Goal: Information Seeking & Learning: Learn about a topic

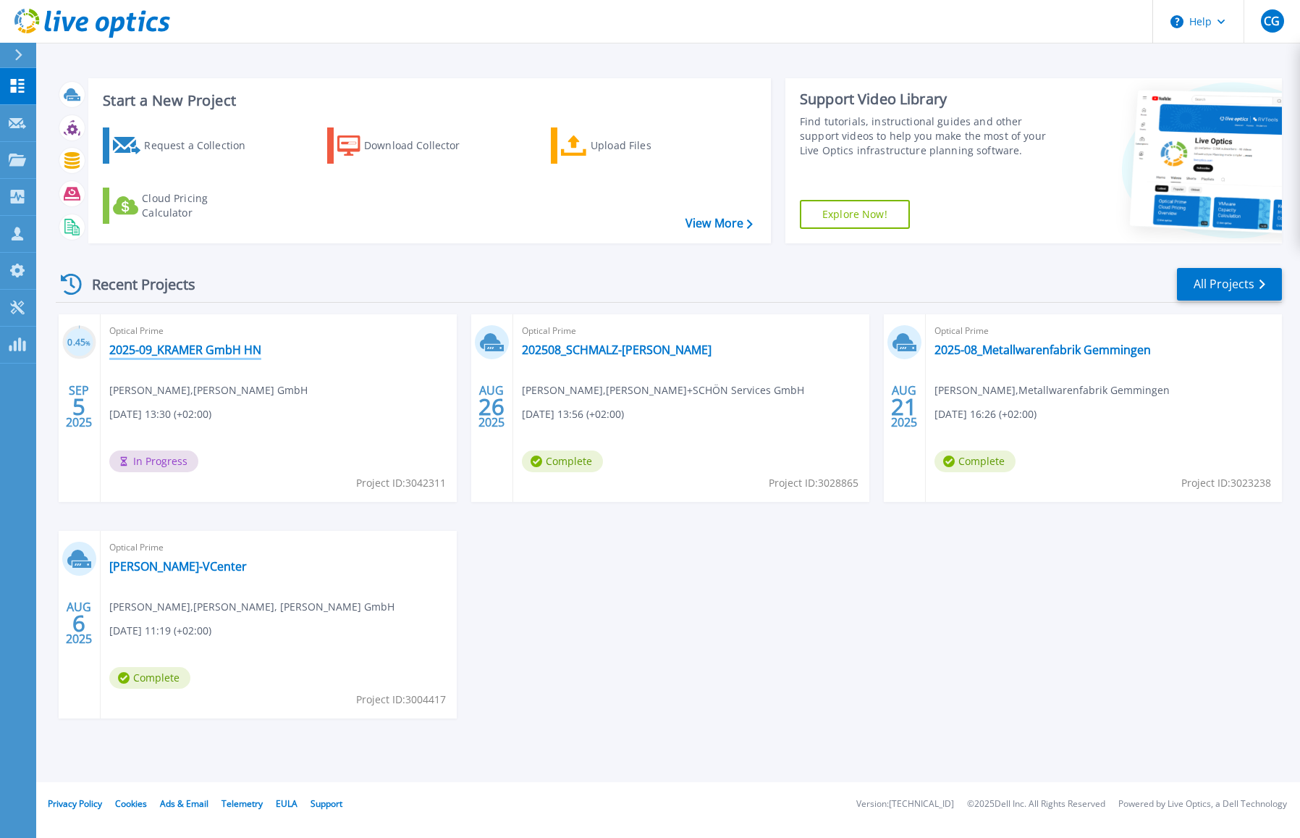
click at [189, 348] on link "2025-09_KRAMER GmbH HN" at bounding box center [185, 349] width 152 height 14
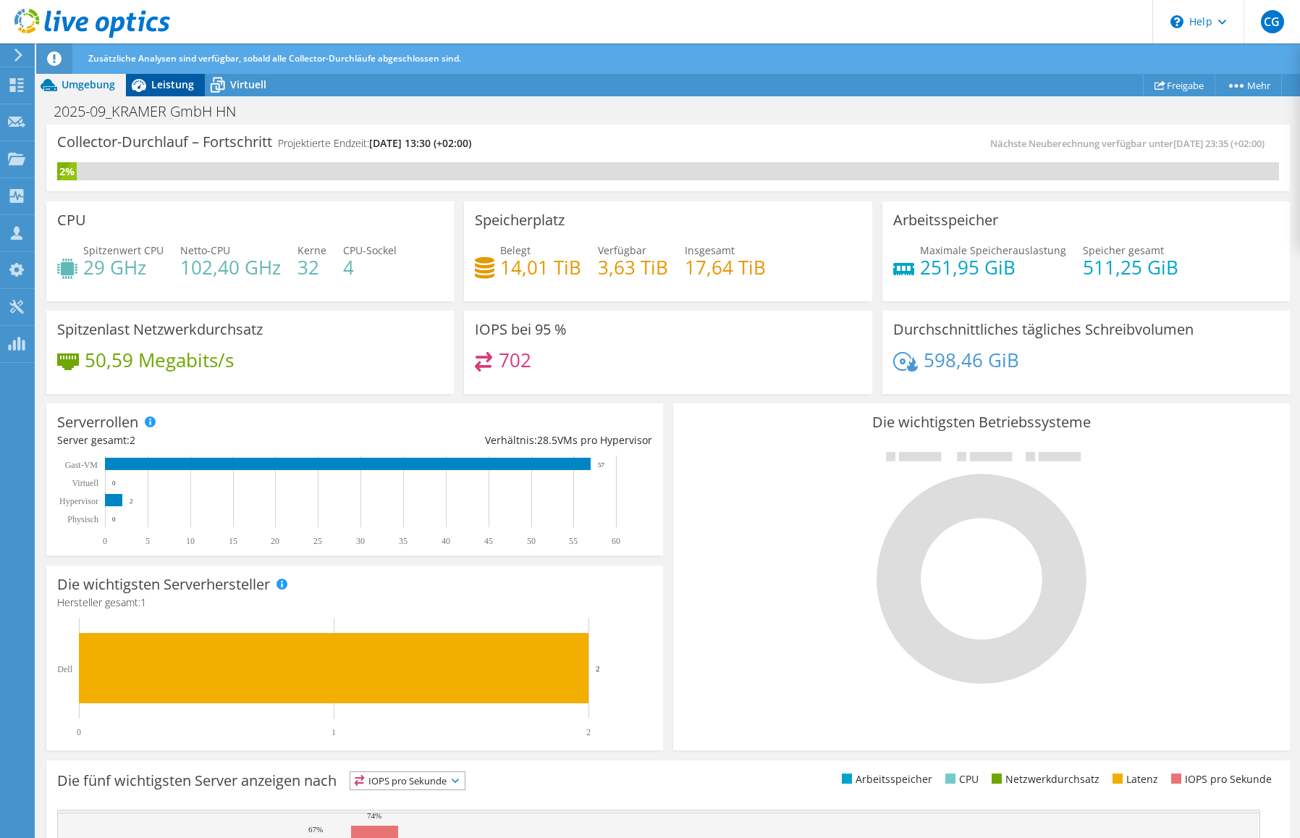
click at [173, 86] on span "Leistung" at bounding box center [172, 84] width 43 height 14
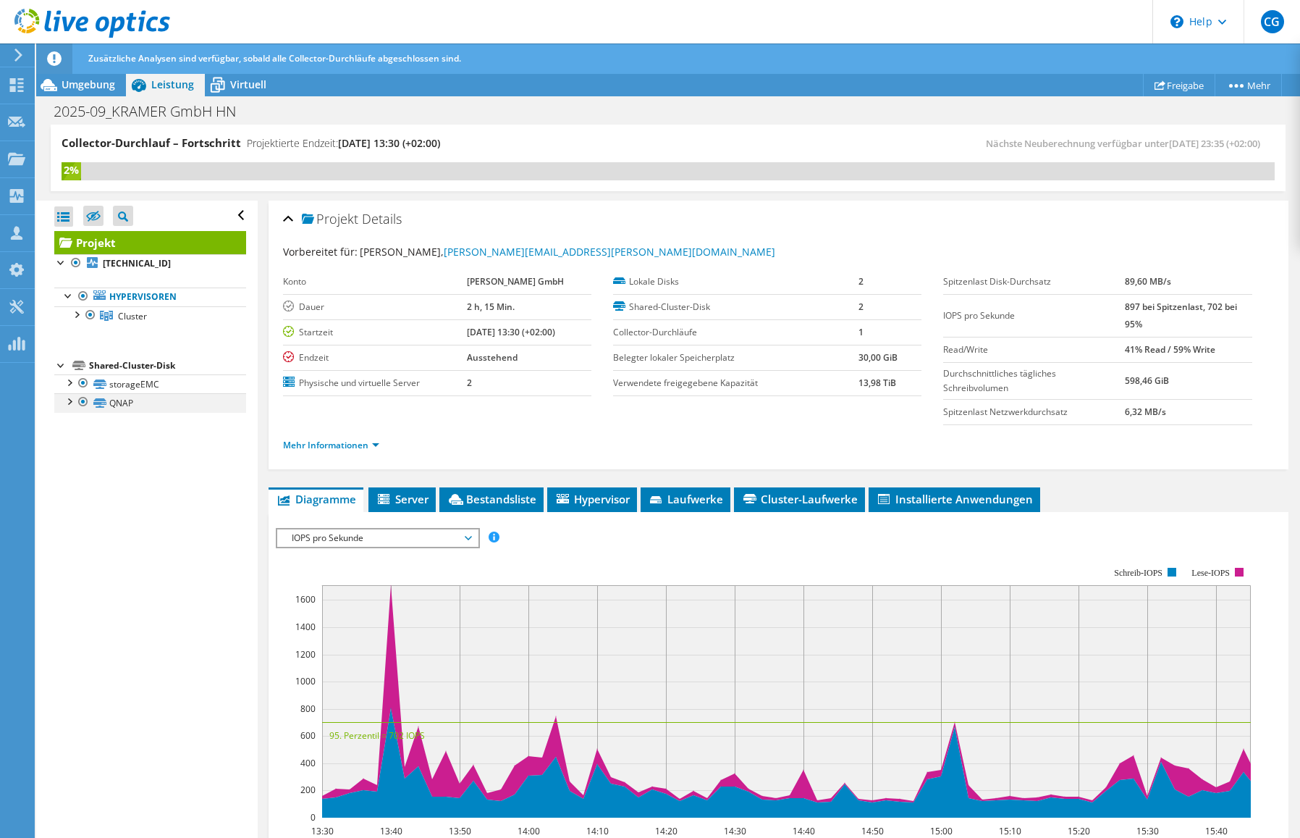
click at [70, 403] on div at bounding box center [69, 400] width 14 height 14
click at [130, 405] on link "QNAP" at bounding box center [150, 402] width 192 height 19
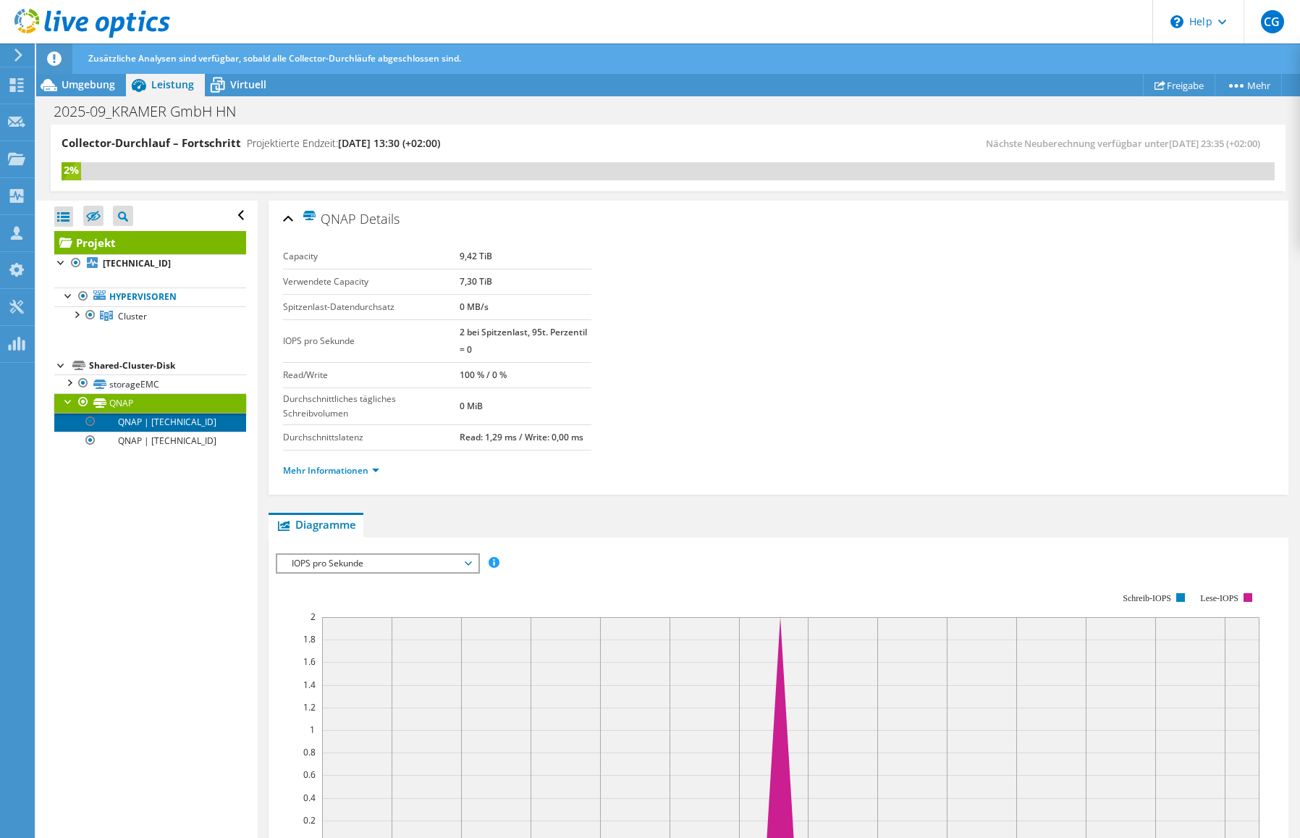
click at [136, 420] on link "QNAP | 10.106.100.23" at bounding box center [150, 422] width 192 height 19
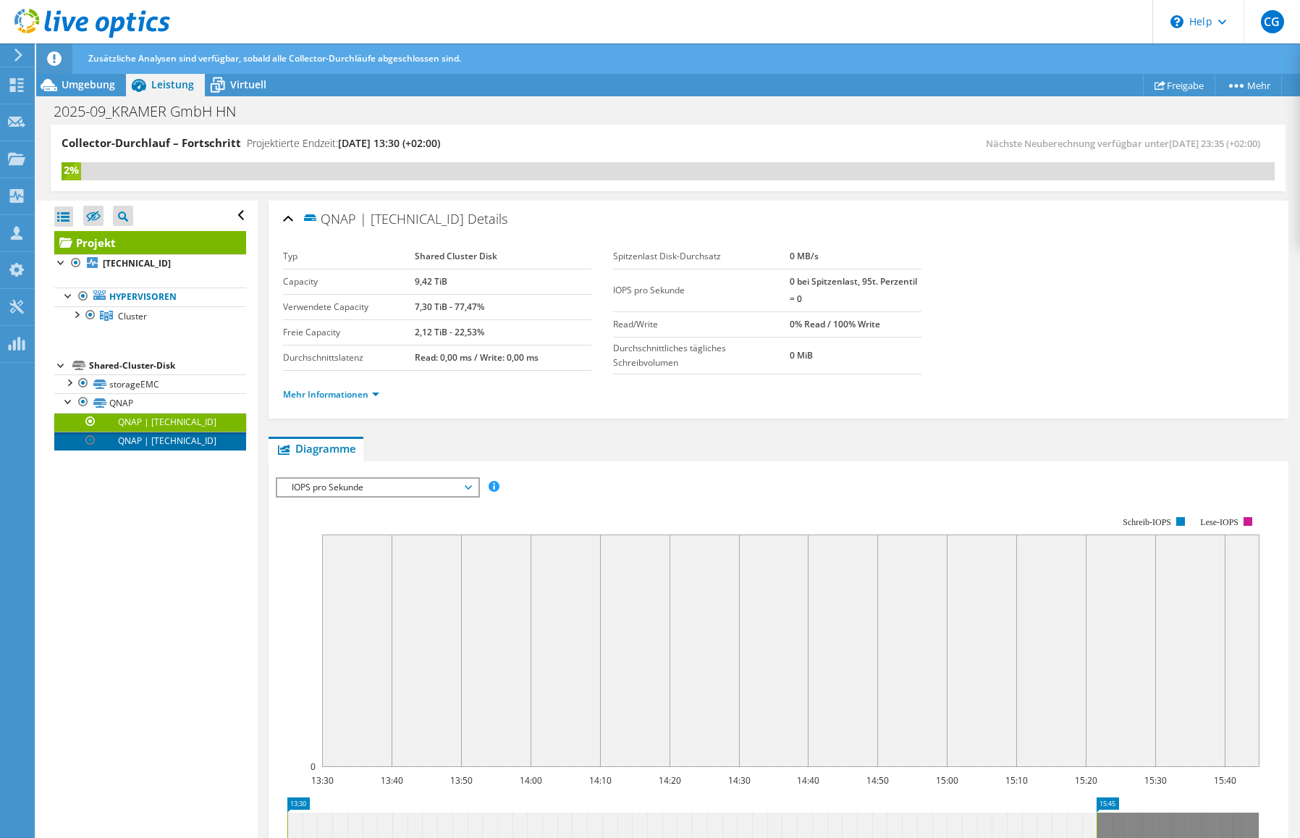
click at [138, 444] on link "QNAP | 10.106.100.21" at bounding box center [150, 441] width 192 height 19
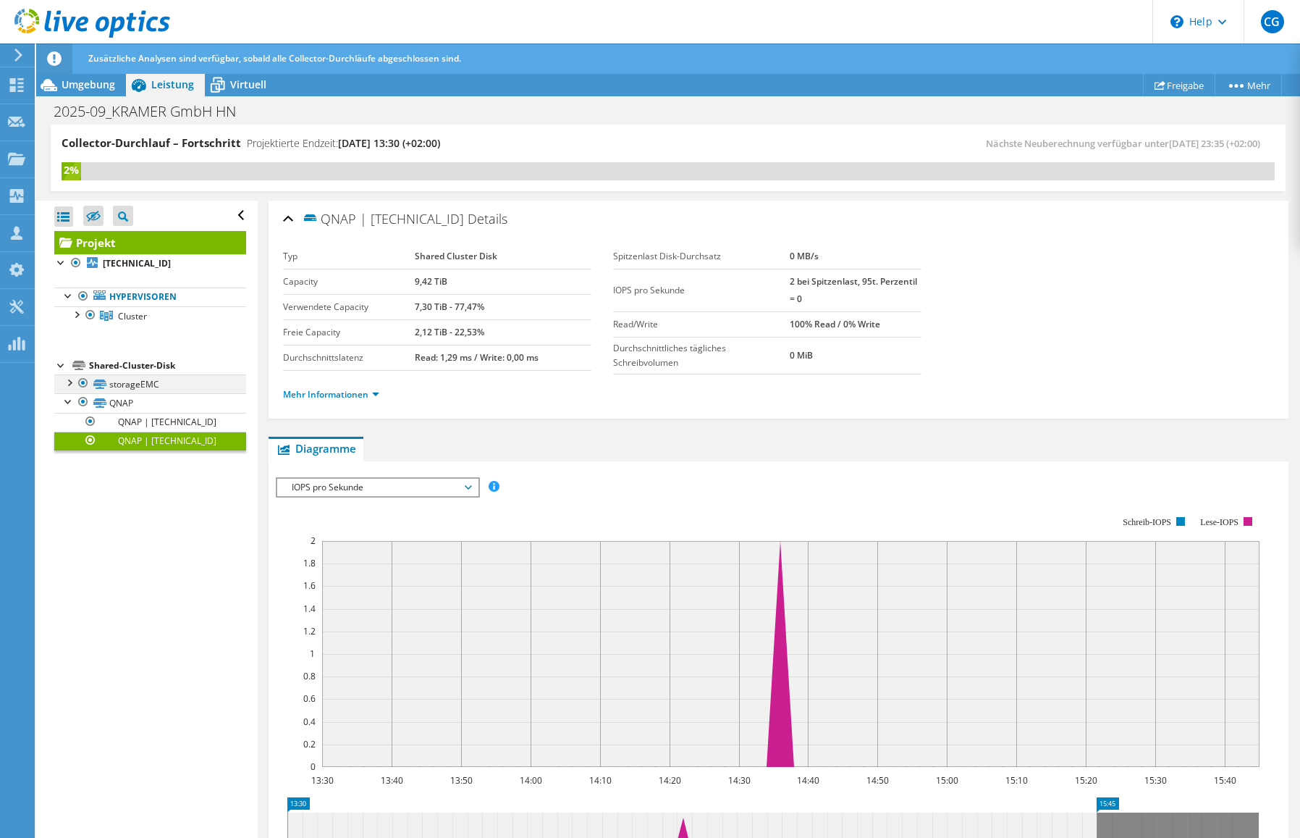
click at [67, 379] on div at bounding box center [69, 381] width 14 height 14
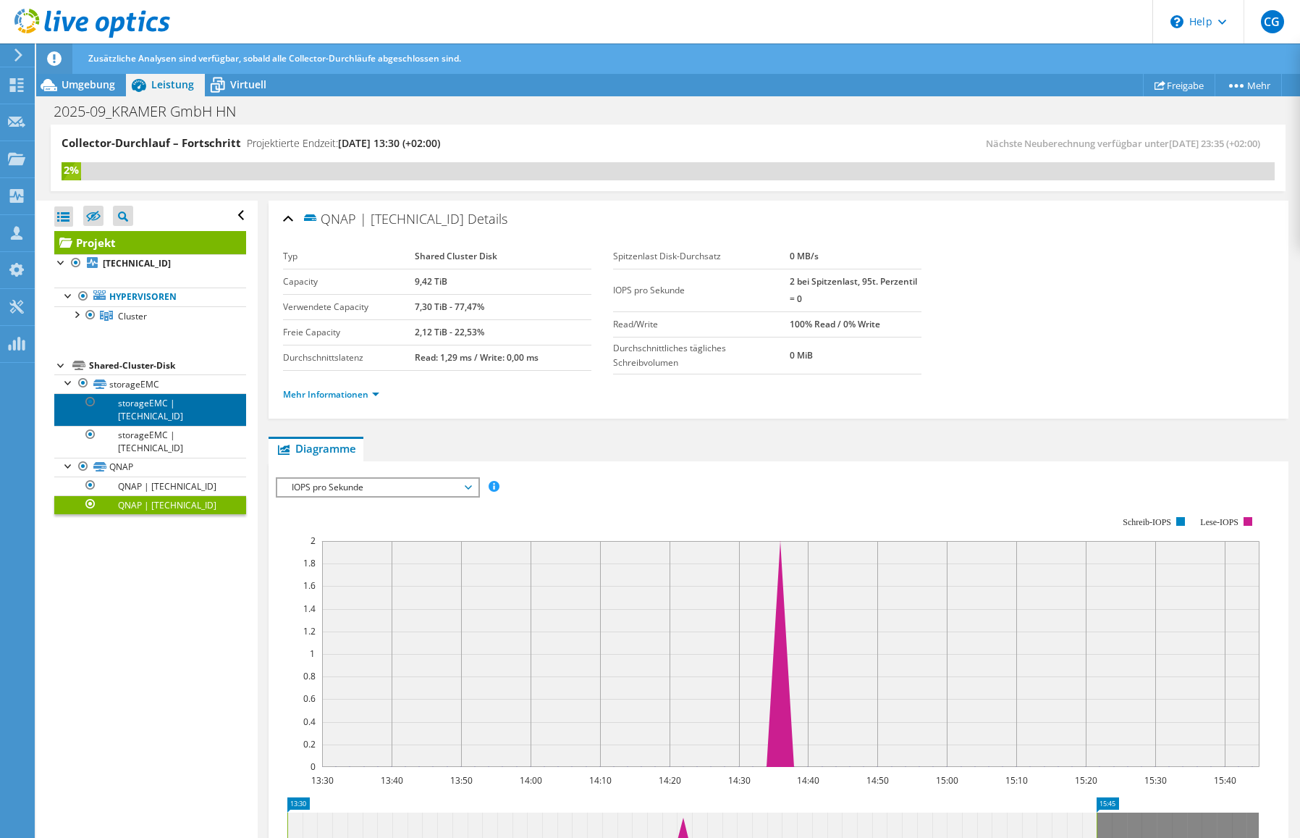
click at [145, 405] on link "storageEMC | 10.106.100.23" at bounding box center [150, 409] width 192 height 32
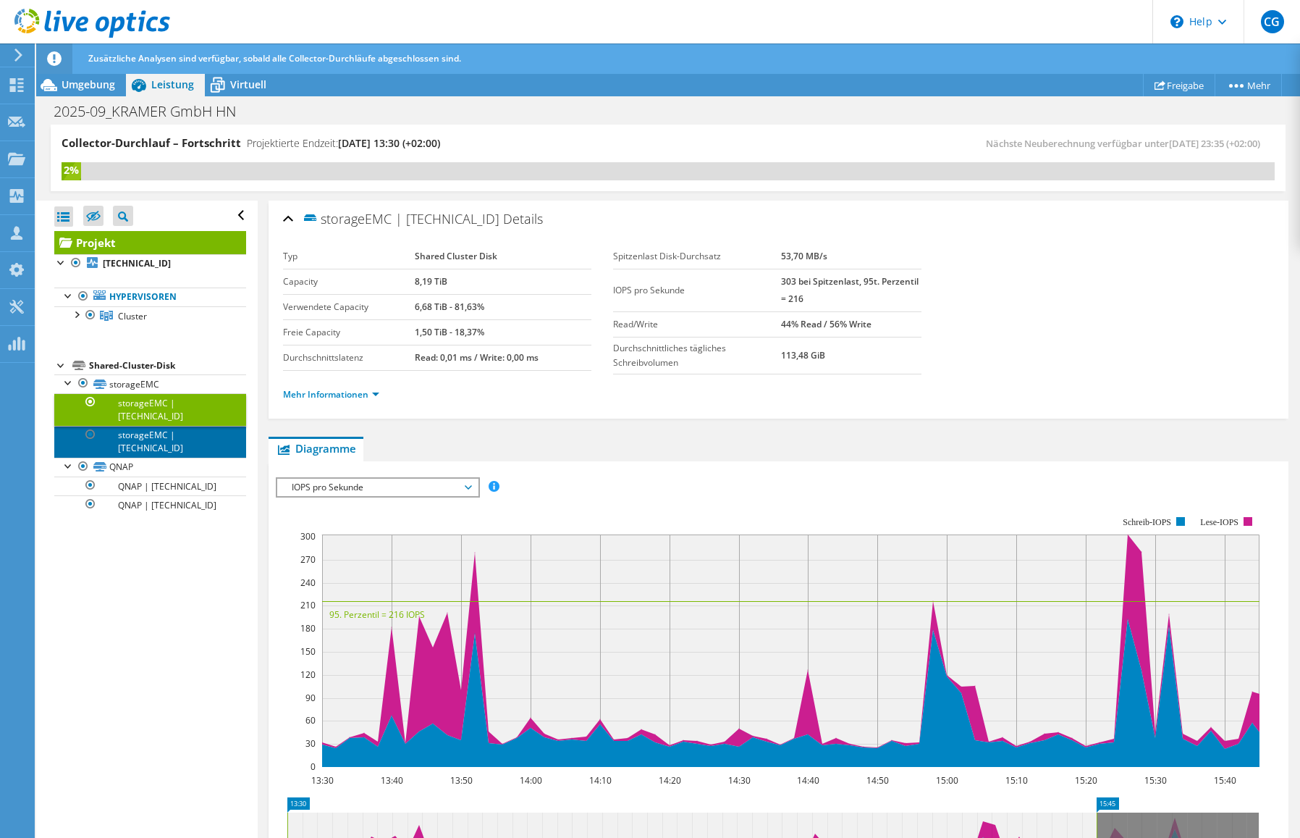
click at [152, 433] on link "storageEMC | 10.106.100.21" at bounding box center [150, 442] width 192 height 32
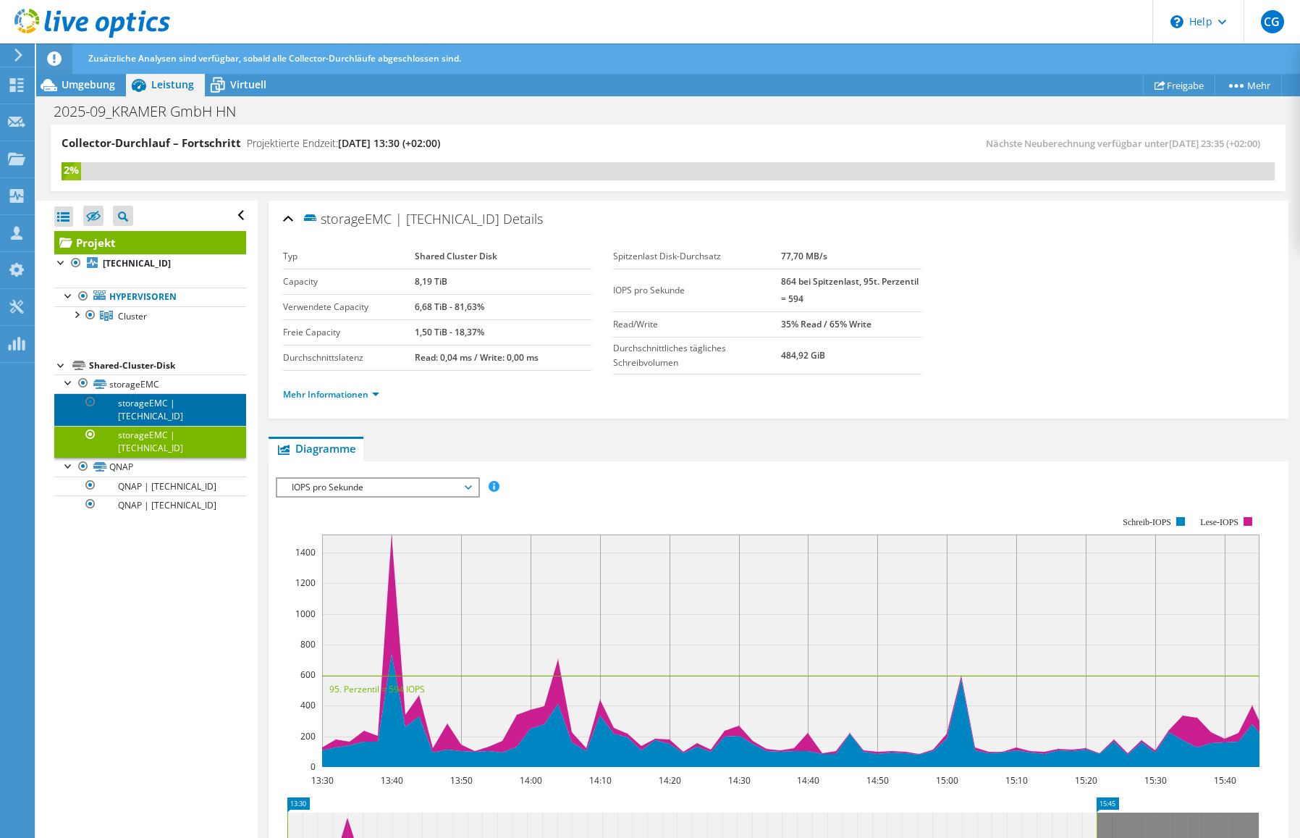
click at [148, 415] on link "storageEMC | 10.106.100.23" at bounding box center [150, 409] width 192 height 32
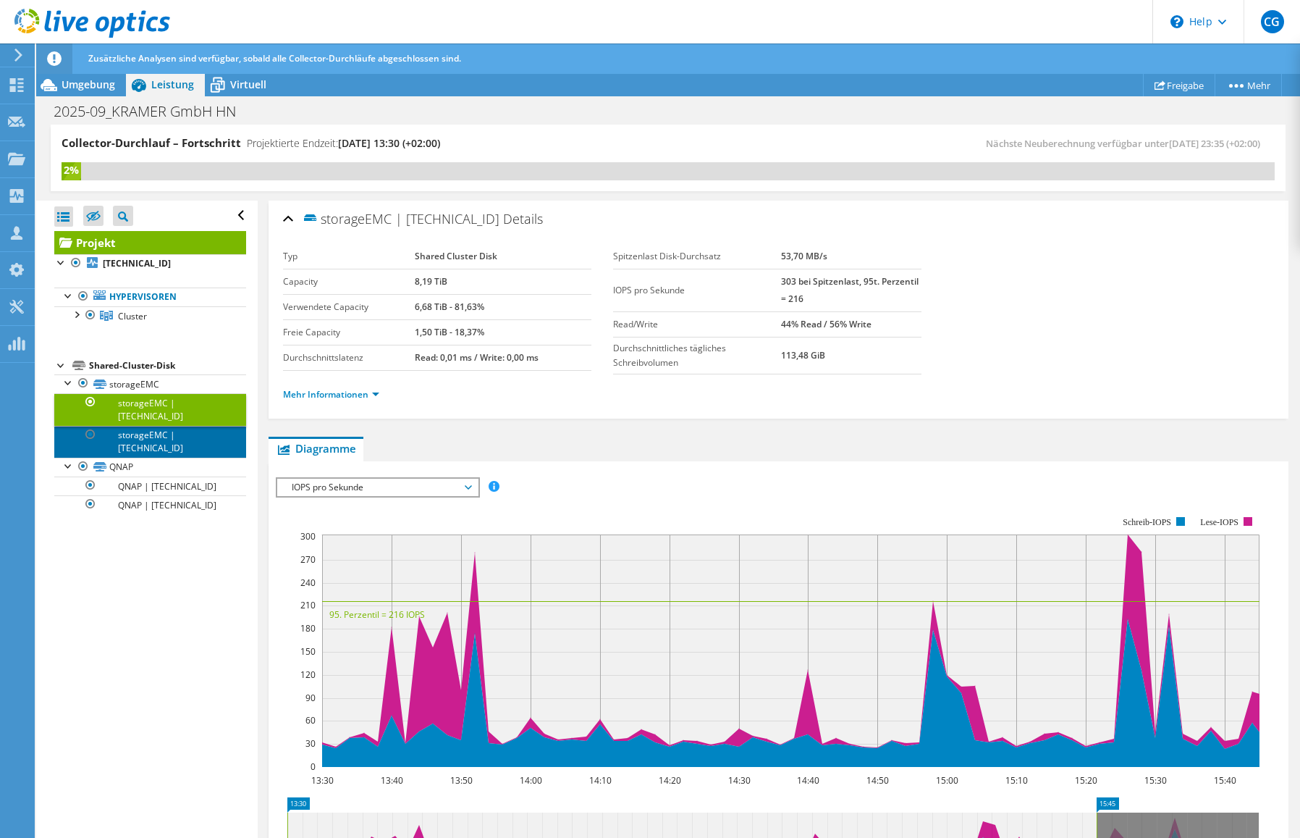
click at [152, 439] on link "storageEMC | 10.106.100.21" at bounding box center [150, 442] width 192 height 32
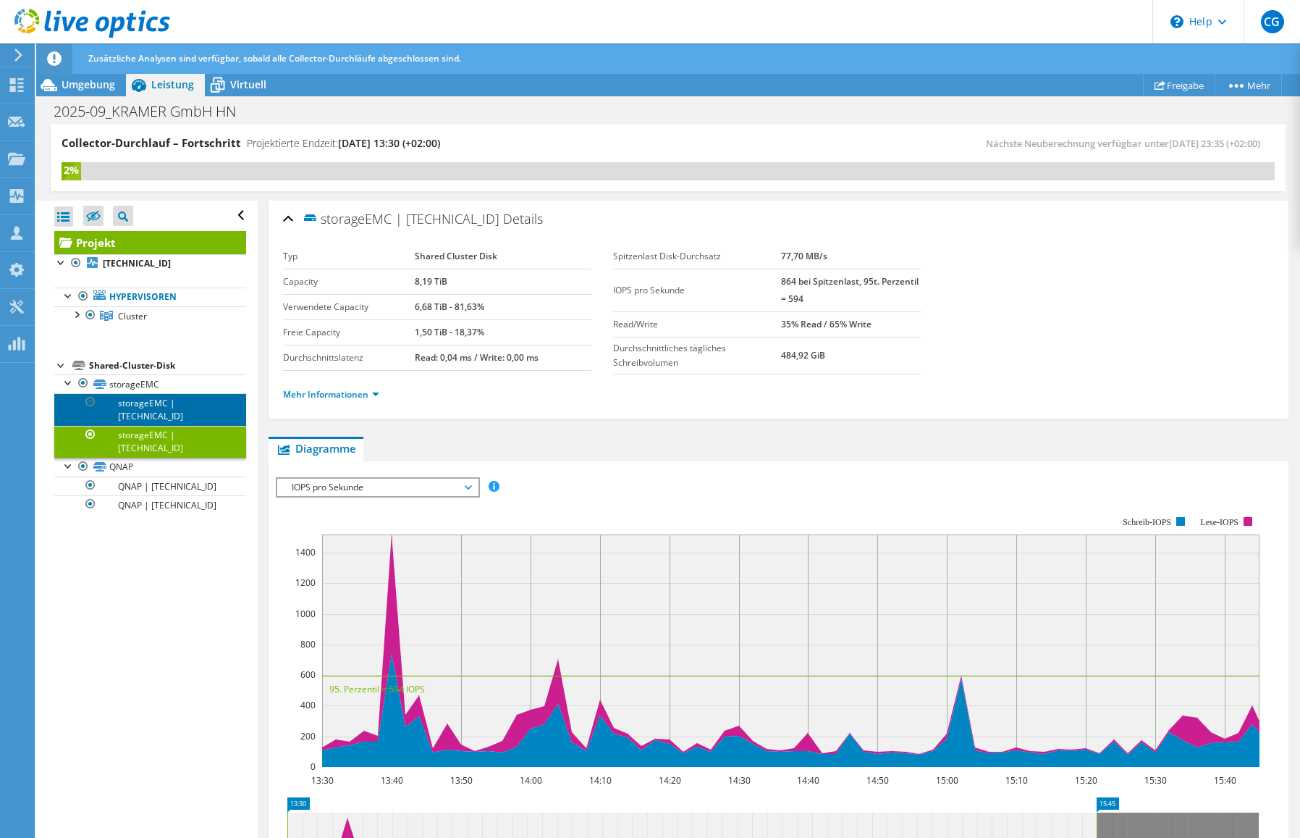
click at [153, 419] on link "storageEMC | 10.106.100.23" at bounding box center [150, 409] width 192 height 32
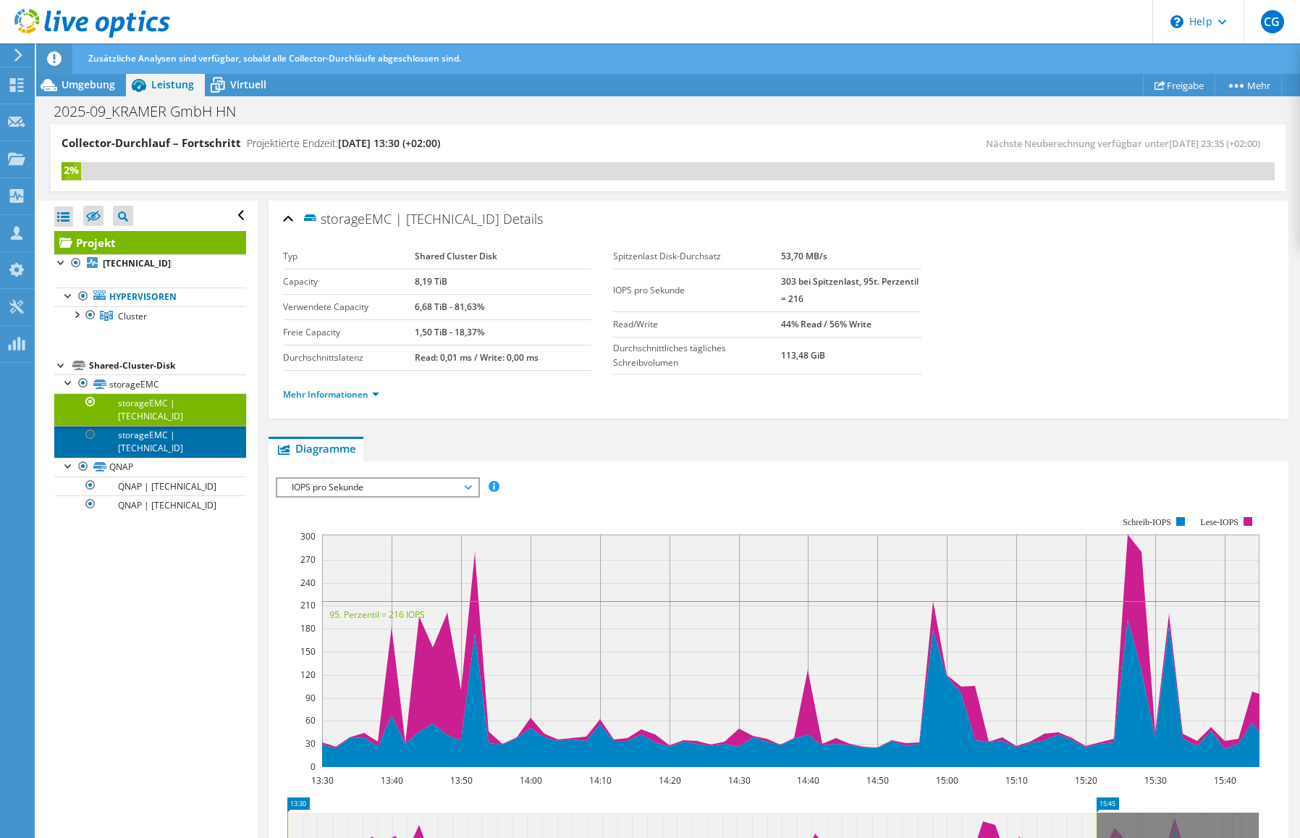
click at [182, 445] on link "storageEMC | 10.106.100.21" at bounding box center [150, 442] width 192 height 32
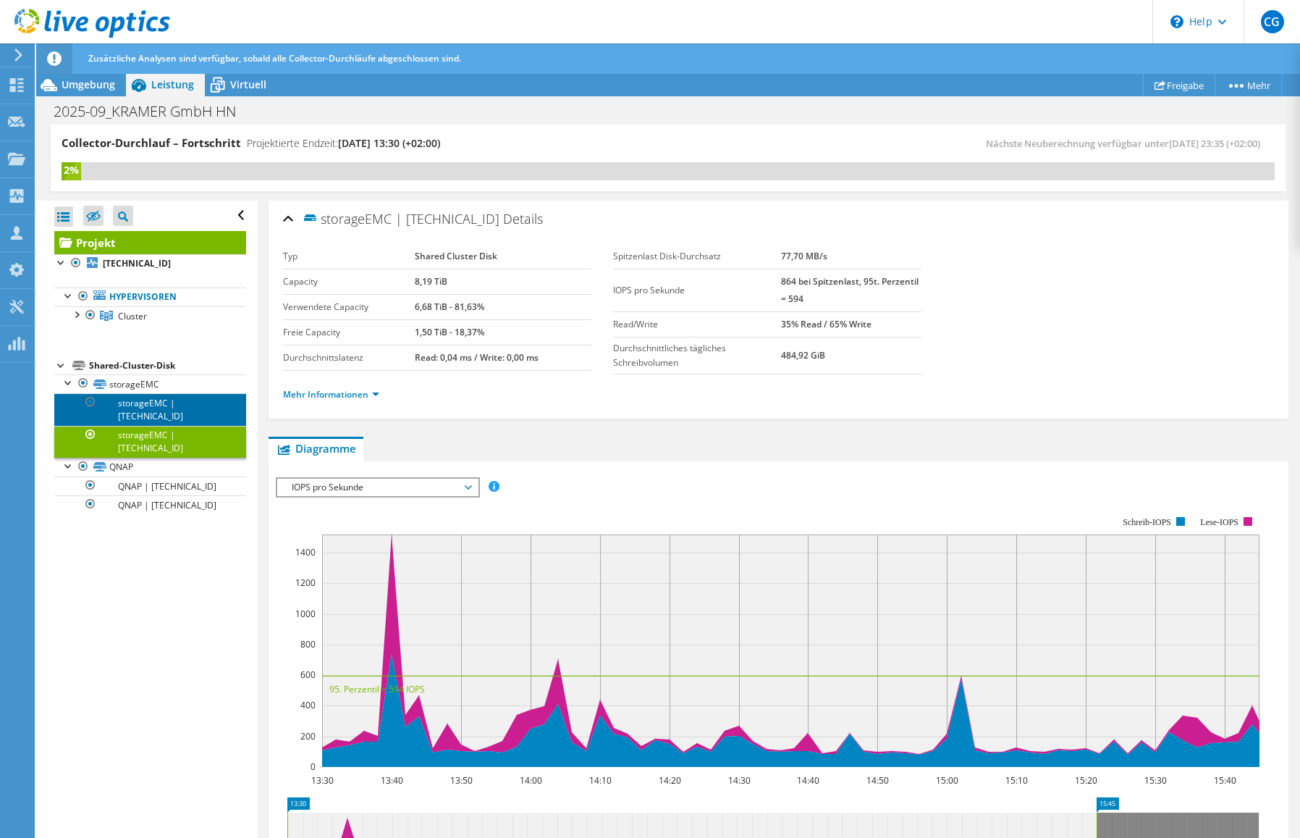
click at [188, 409] on link "storageEMC | 10.106.100.23" at bounding box center [150, 409] width 192 height 32
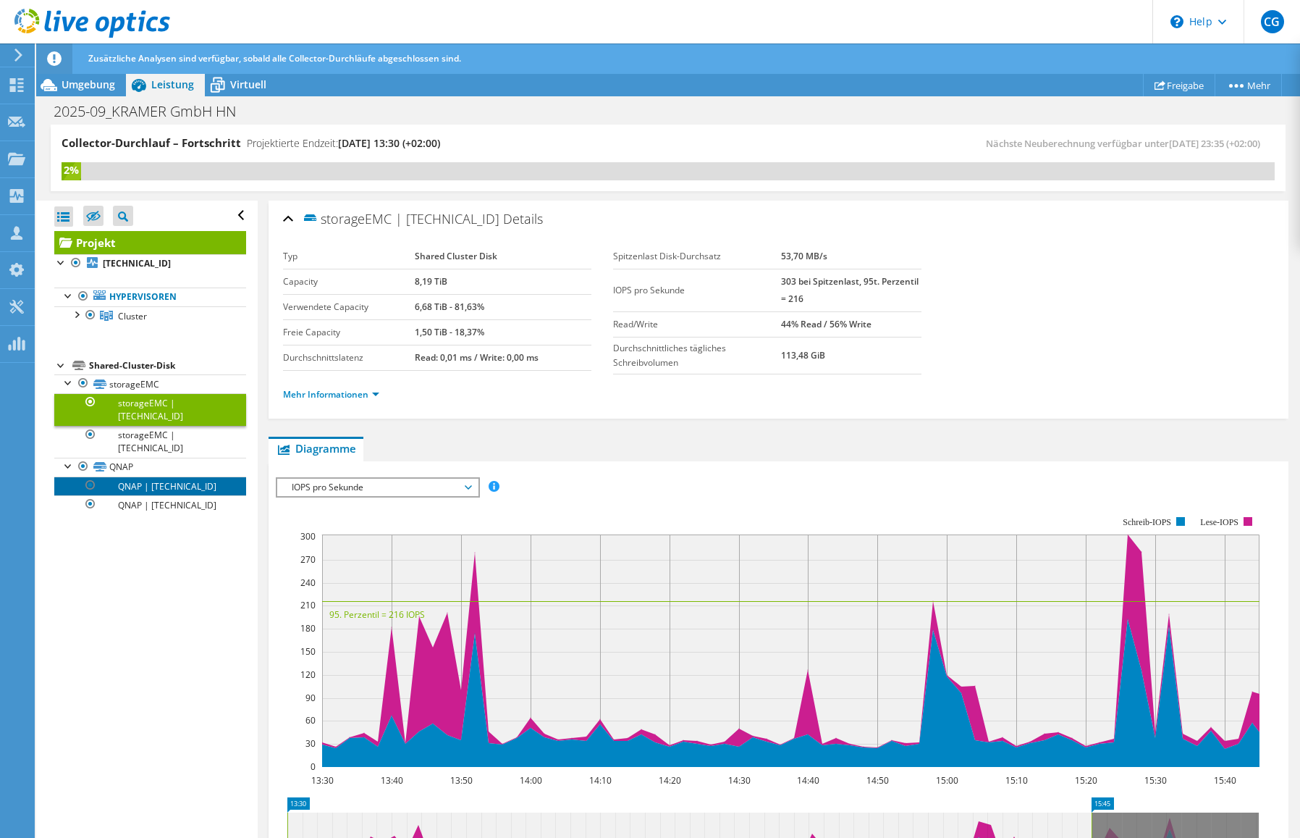
click at [169, 493] on link "QNAP | 10.106.100.23" at bounding box center [150, 485] width 192 height 19
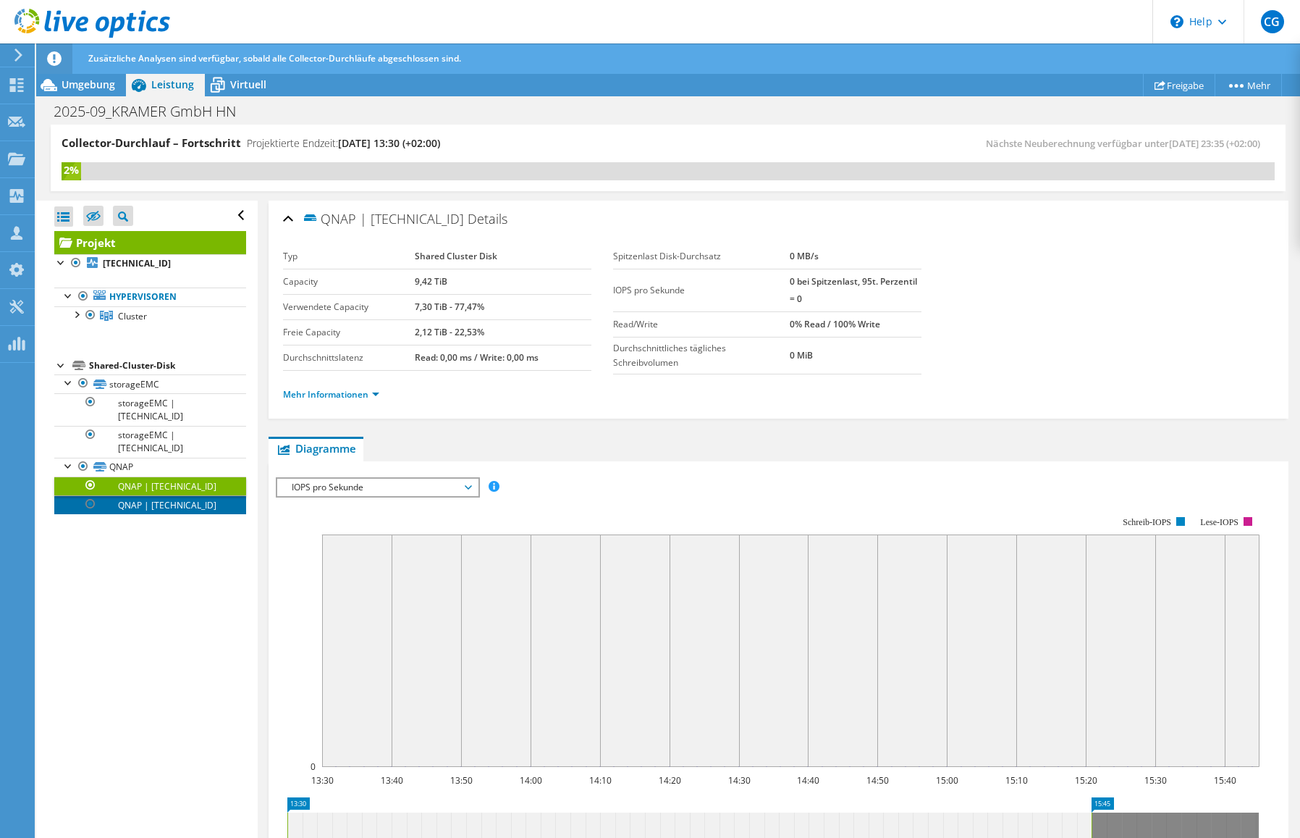
click at [167, 508] on link "QNAP | 10.106.100.21" at bounding box center [150, 504] width 192 height 19
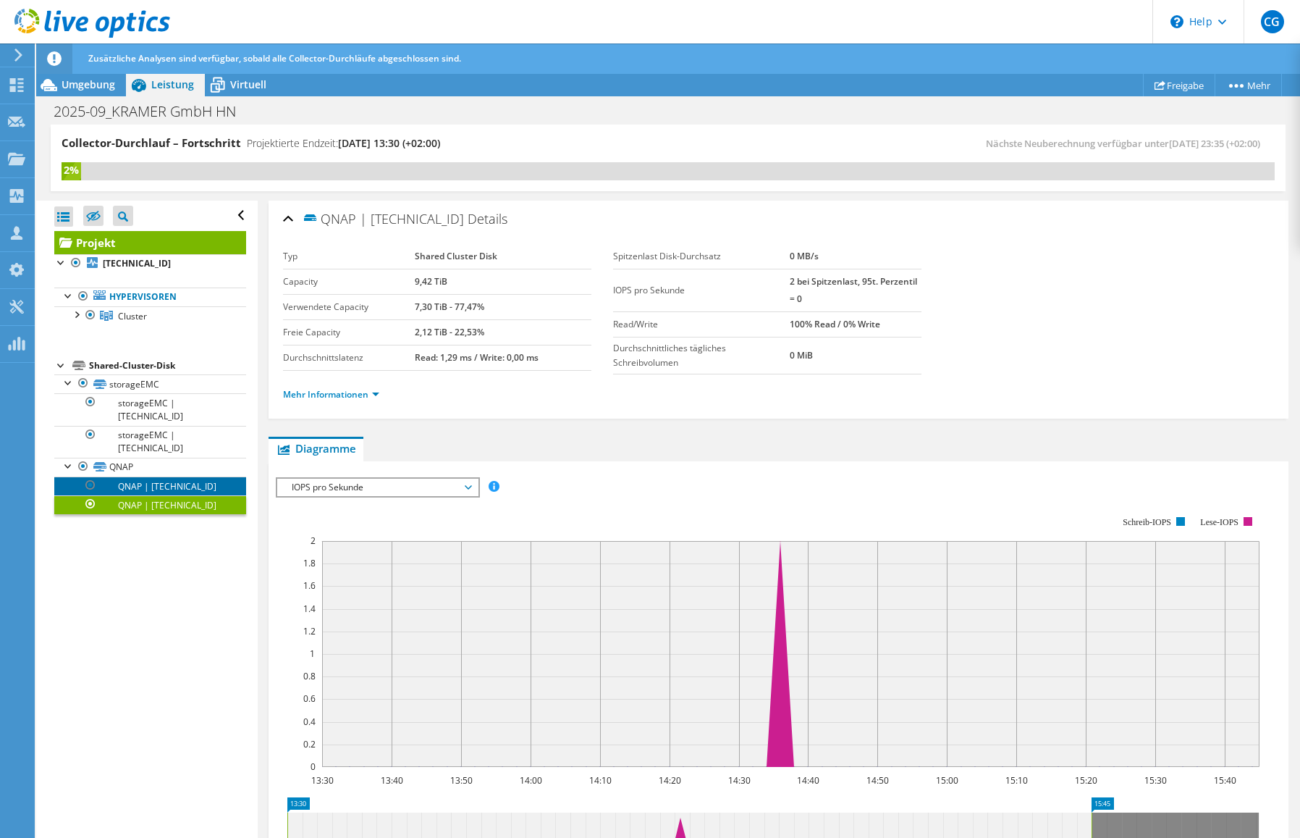
click at [159, 485] on link "QNAP | 10.106.100.23" at bounding box center [150, 485] width 192 height 19
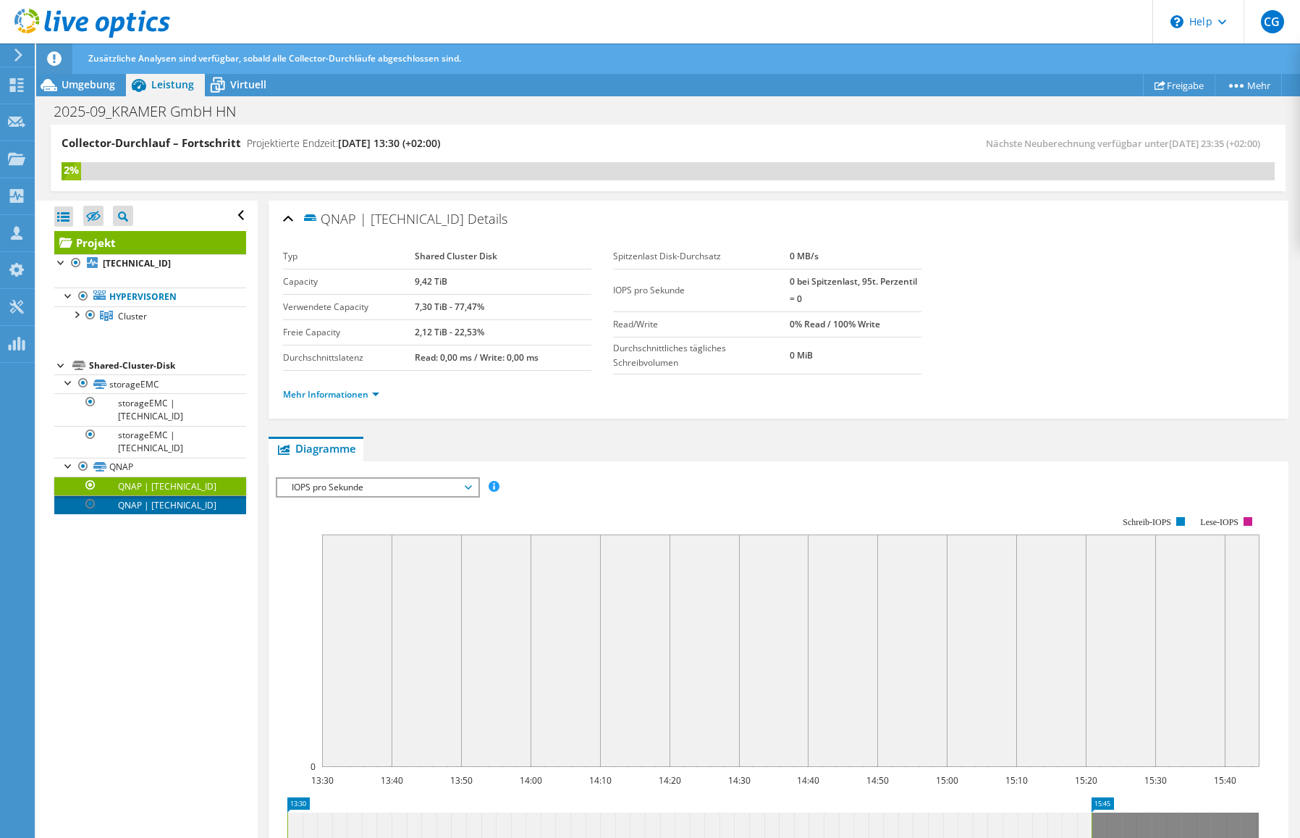
click at [156, 510] on link "QNAP | 10.106.100.21" at bounding box center [150, 504] width 192 height 19
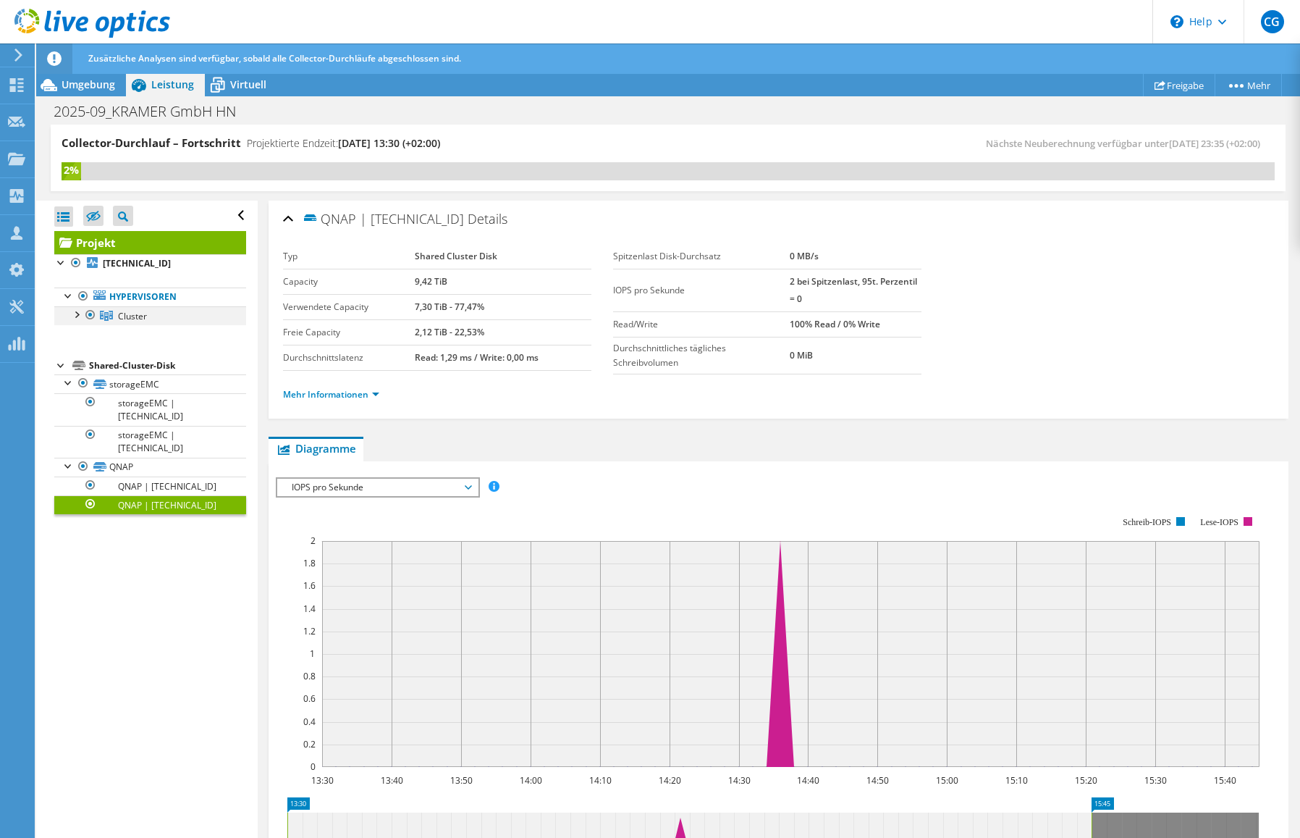
click at [78, 314] on div at bounding box center [76, 313] width 14 height 14
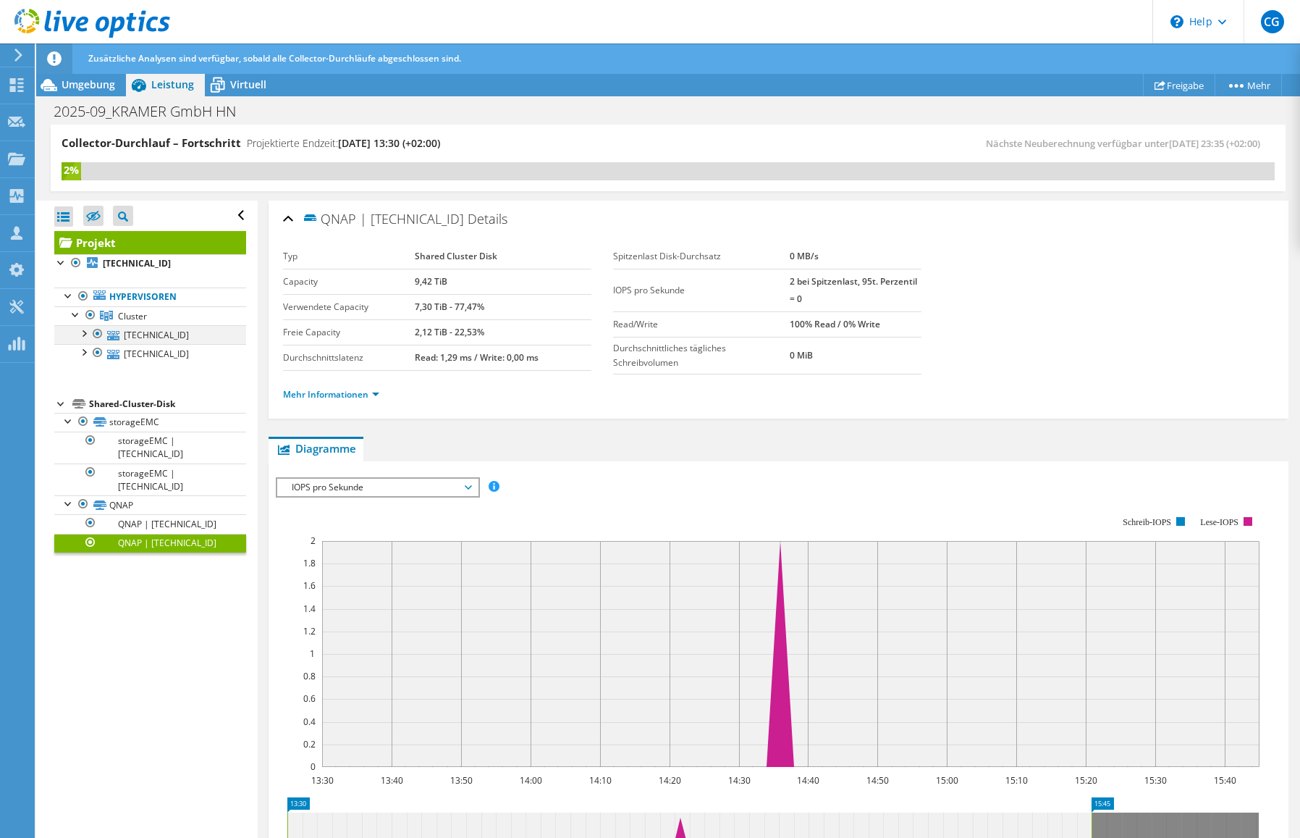
click at [82, 332] on div at bounding box center [83, 332] width 14 height 14
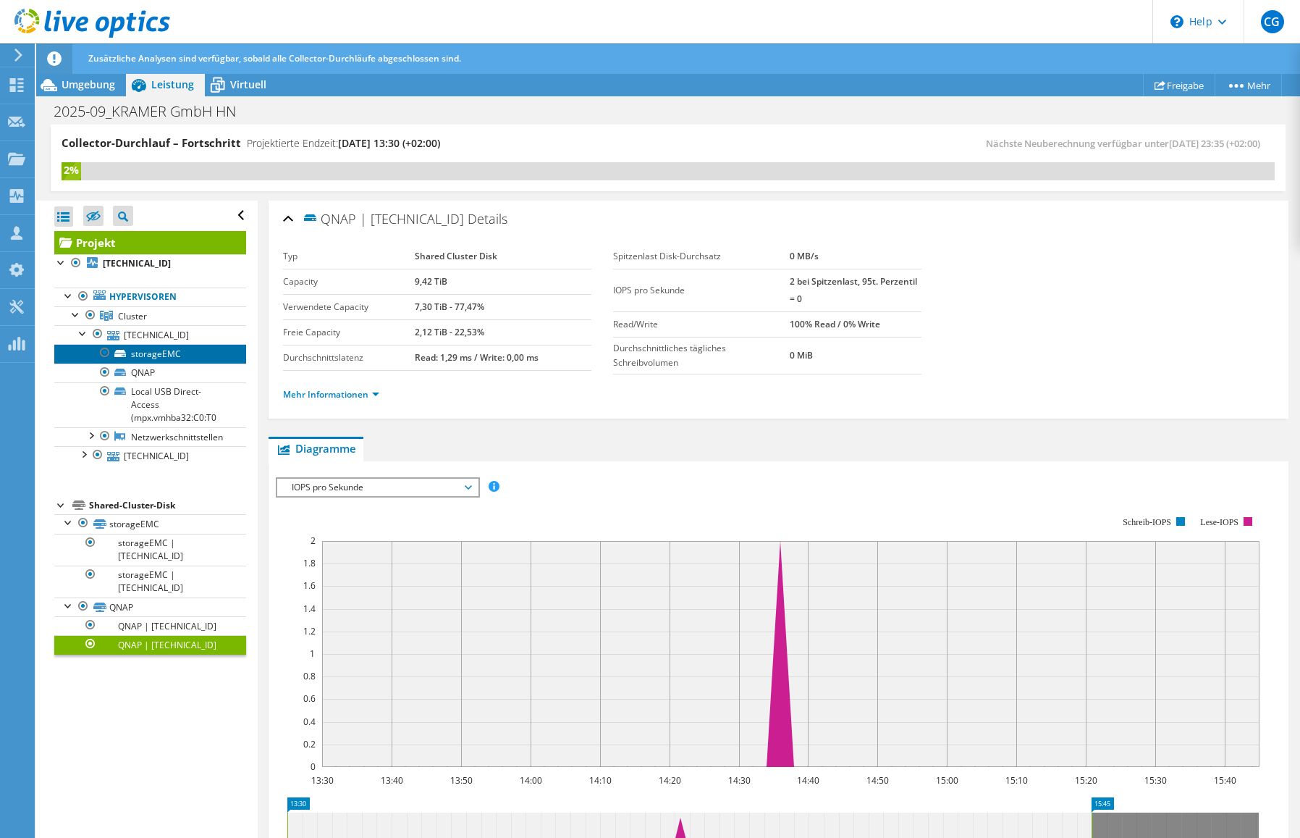
click at [182, 355] on link "storageEMC" at bounding box center [150, 353] width 192 height 19
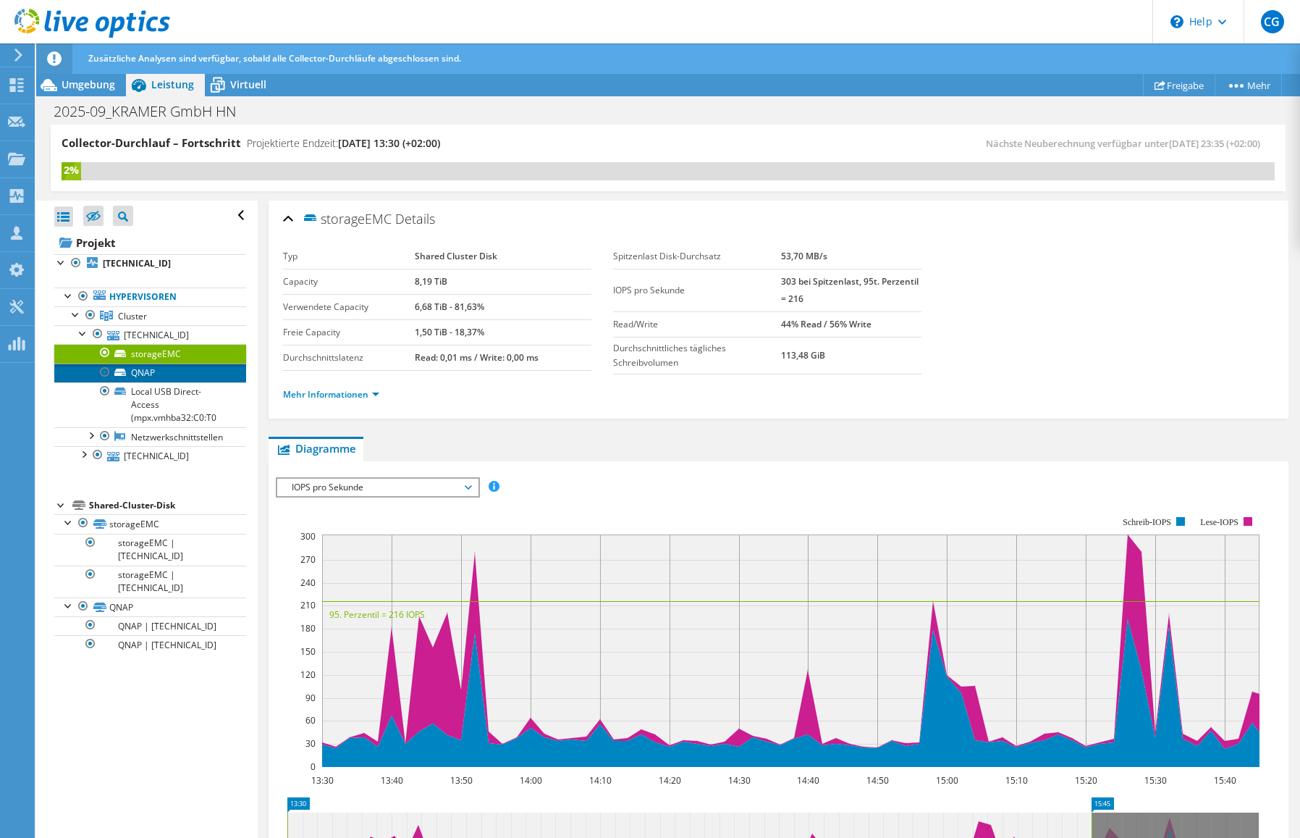
click at [190, 369] on link "QNAP" at bounding box center [150, 372] width 192 height 19
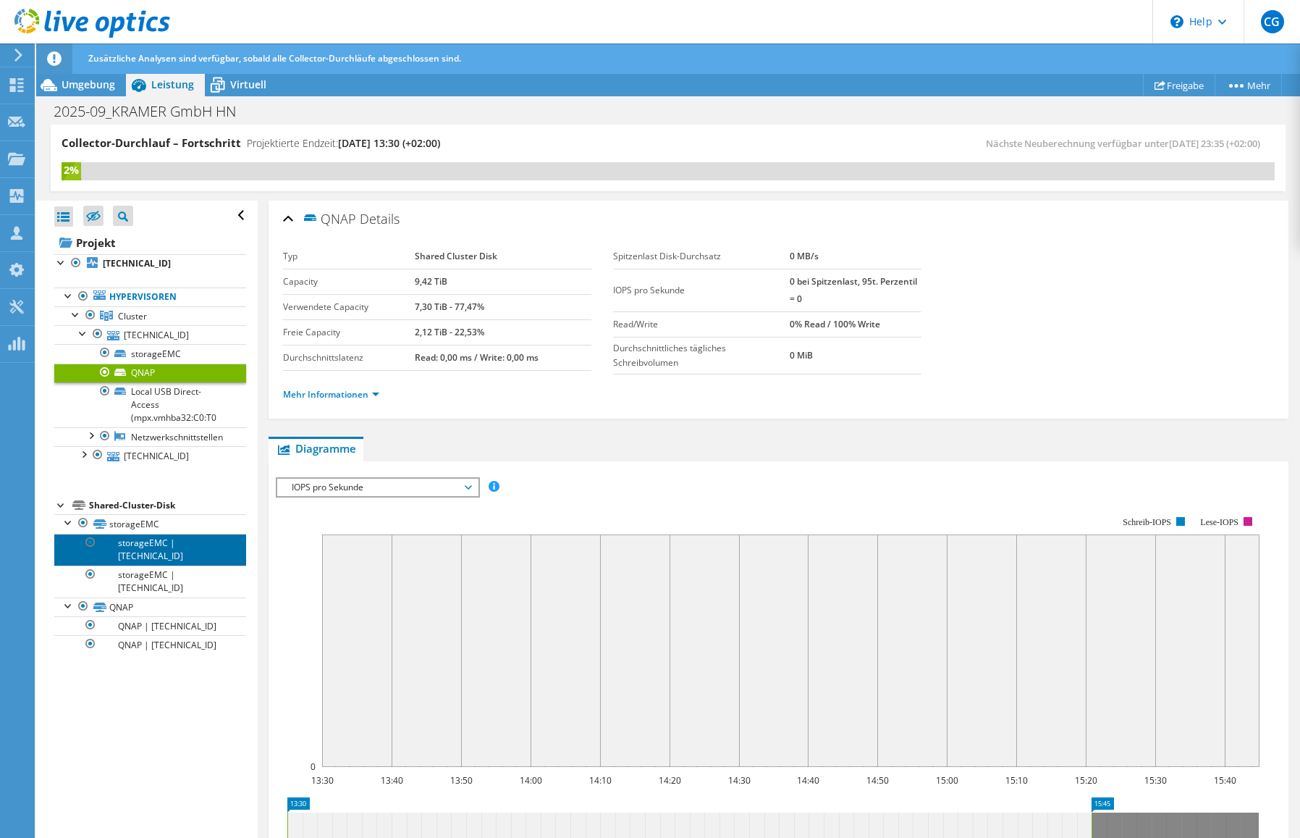
click at [206, 549] on link "storageEMC | 10.106.100.23" at bounding box center [150, 550] width 192 height 32
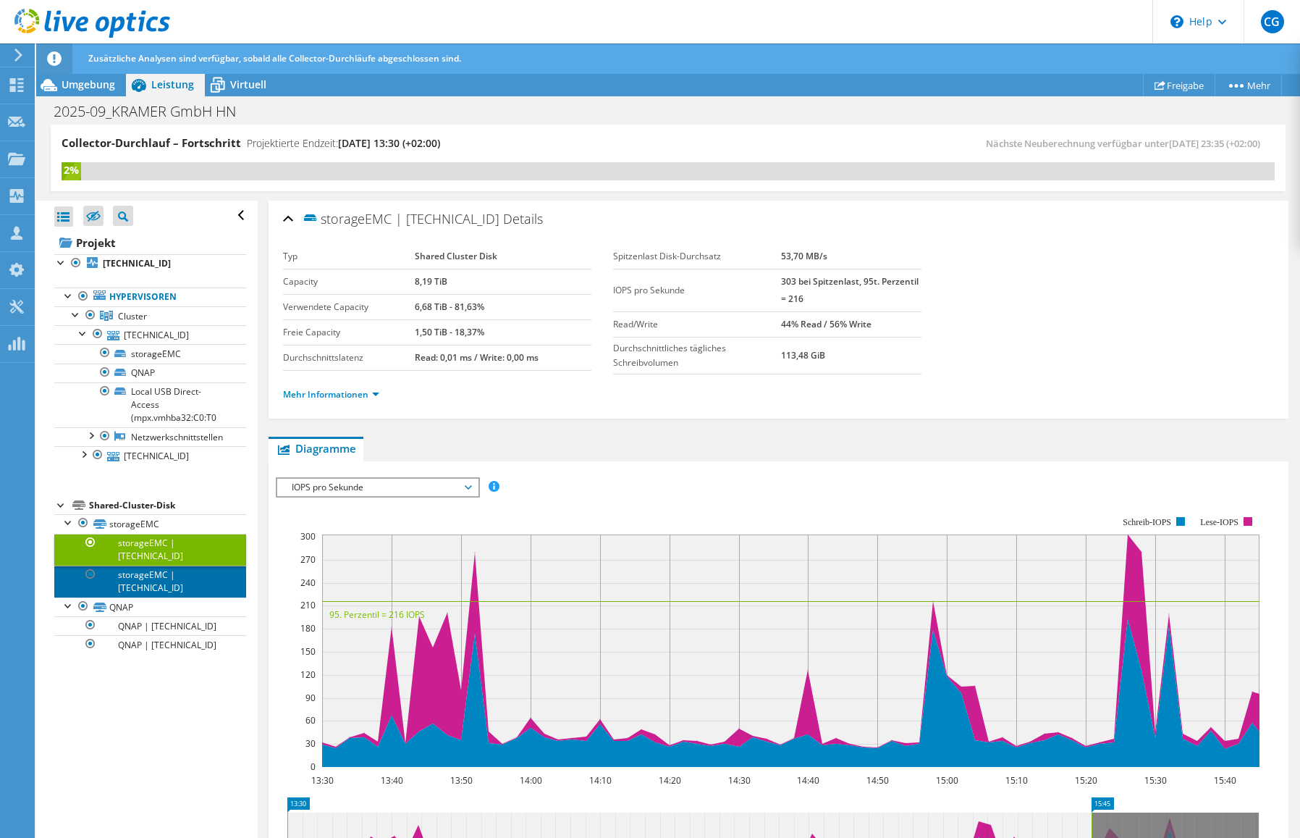
click at [198, 578] on link "storageEMC | 10.106.100.21" at bounding box center [150, 581] width 192 height 32
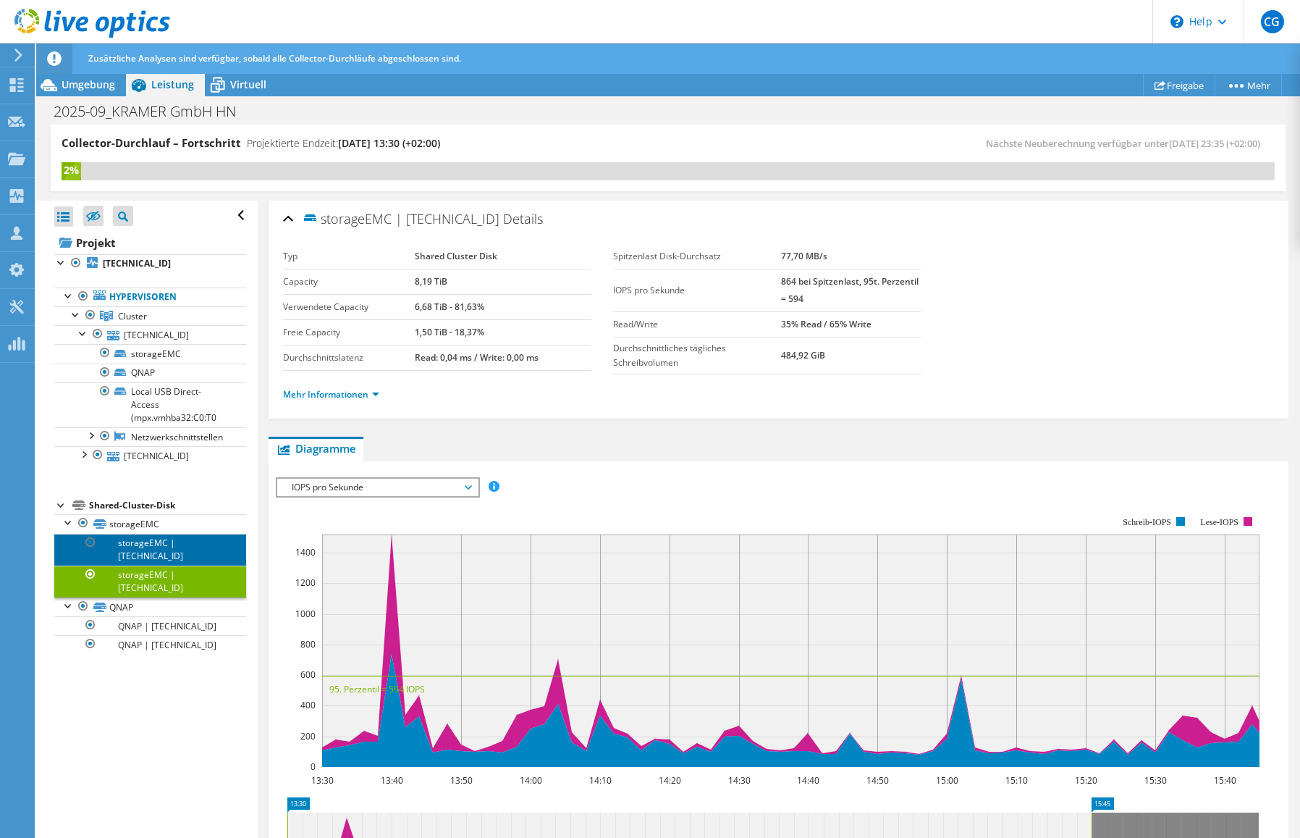
click at [198, 548] on link "storageEMC | 10.106.100.23" at bounding box center [150, 550] width 192 height 32
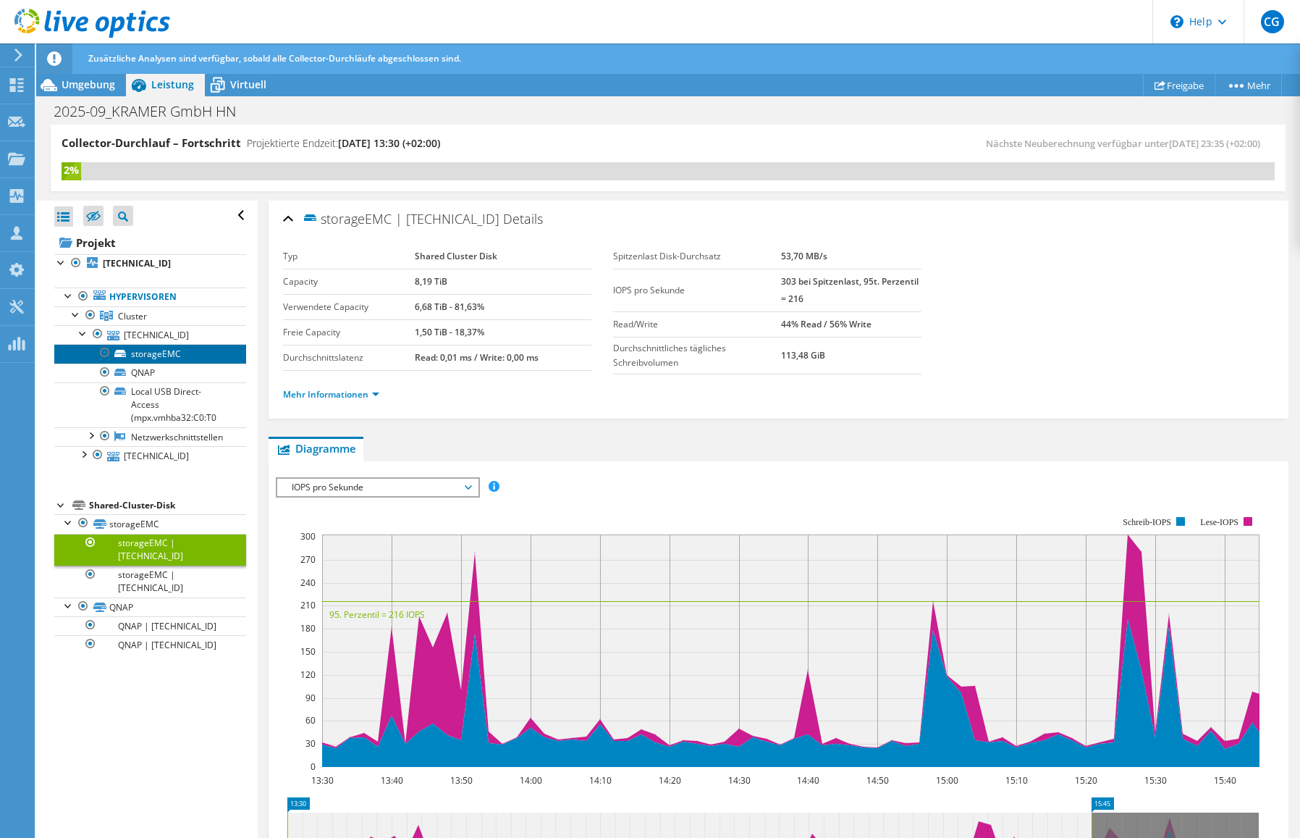
click at [198, 356] on link "storageEMC" at bounding box center [150, 353] width 192 height 19
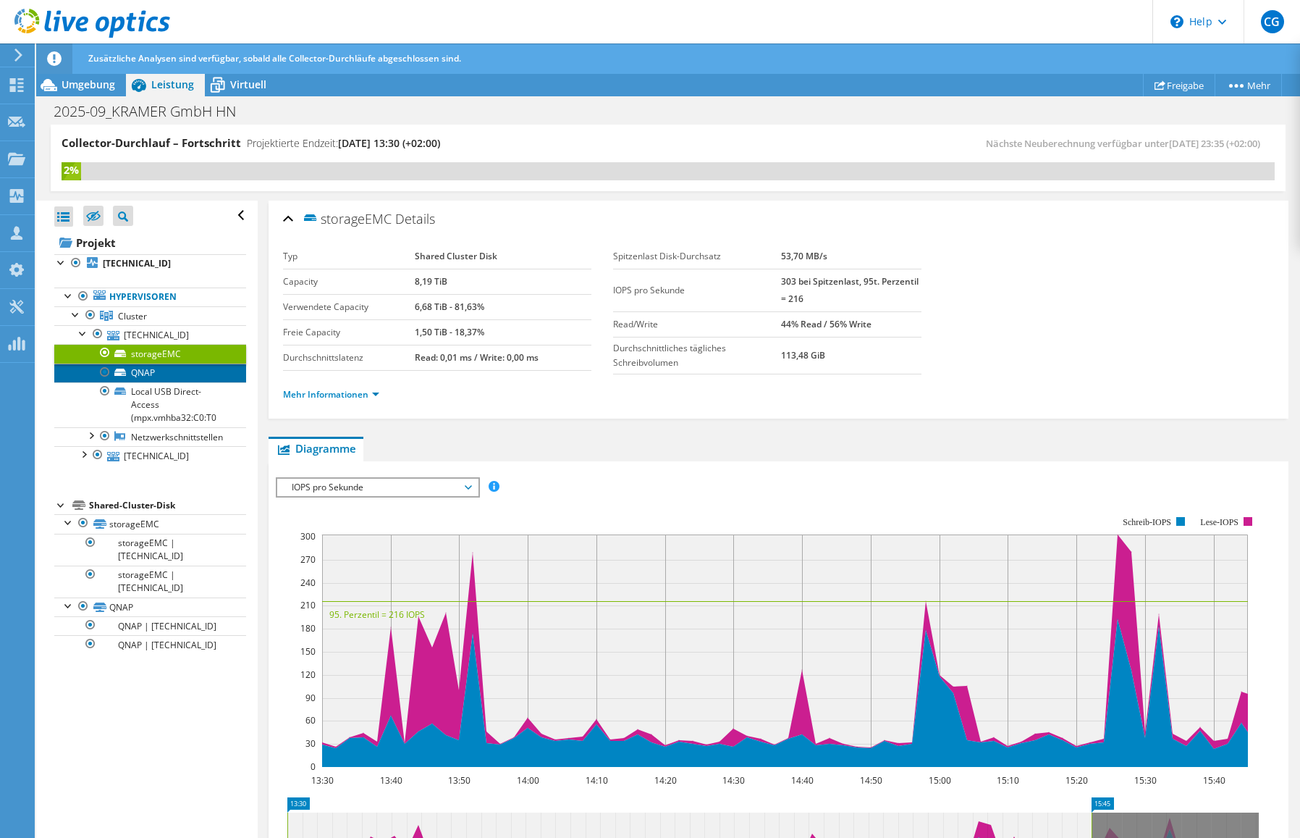
click at [198, 368] on link "QNAP" at bounding box center [150, 372] width 192 height 19
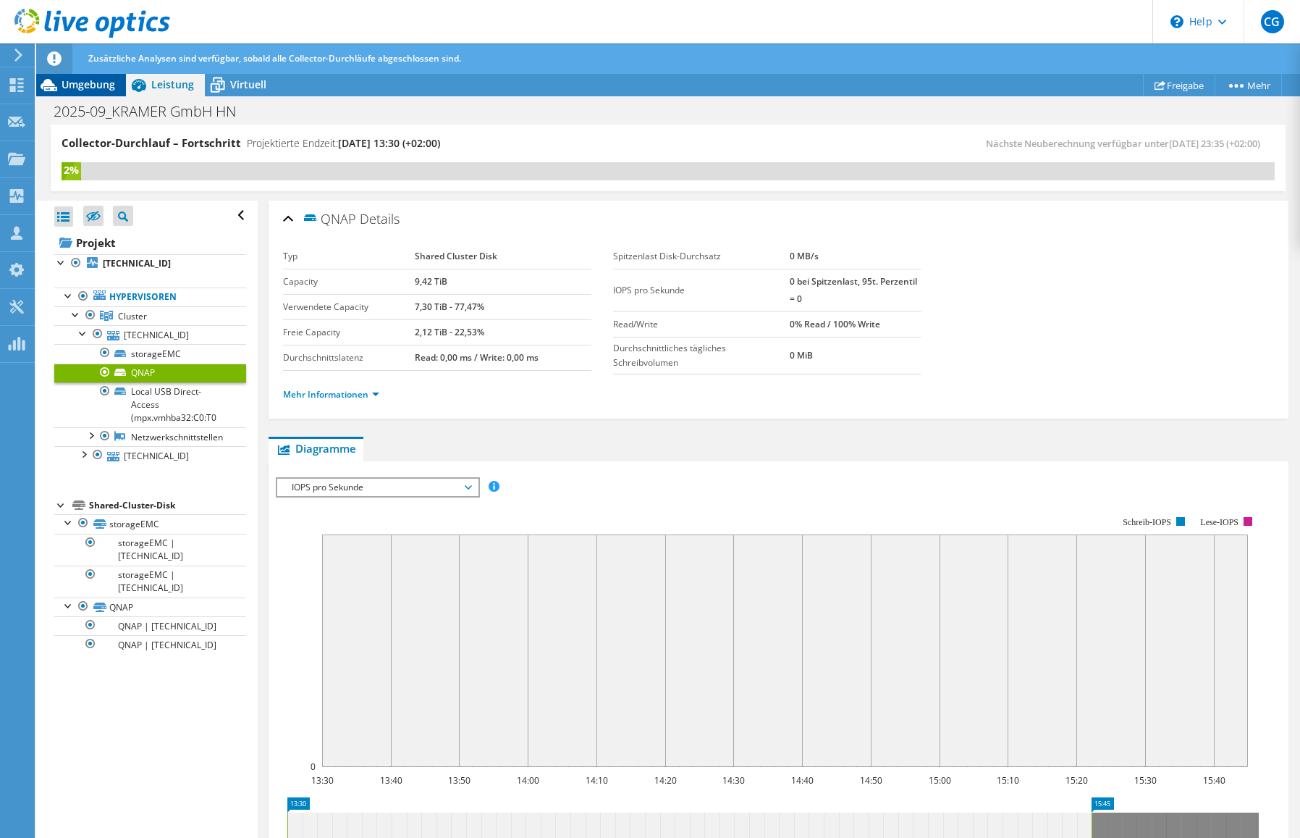
click at [115, 83] on div "Umgebung" at bounding box center [81, 84] width 90 height 23
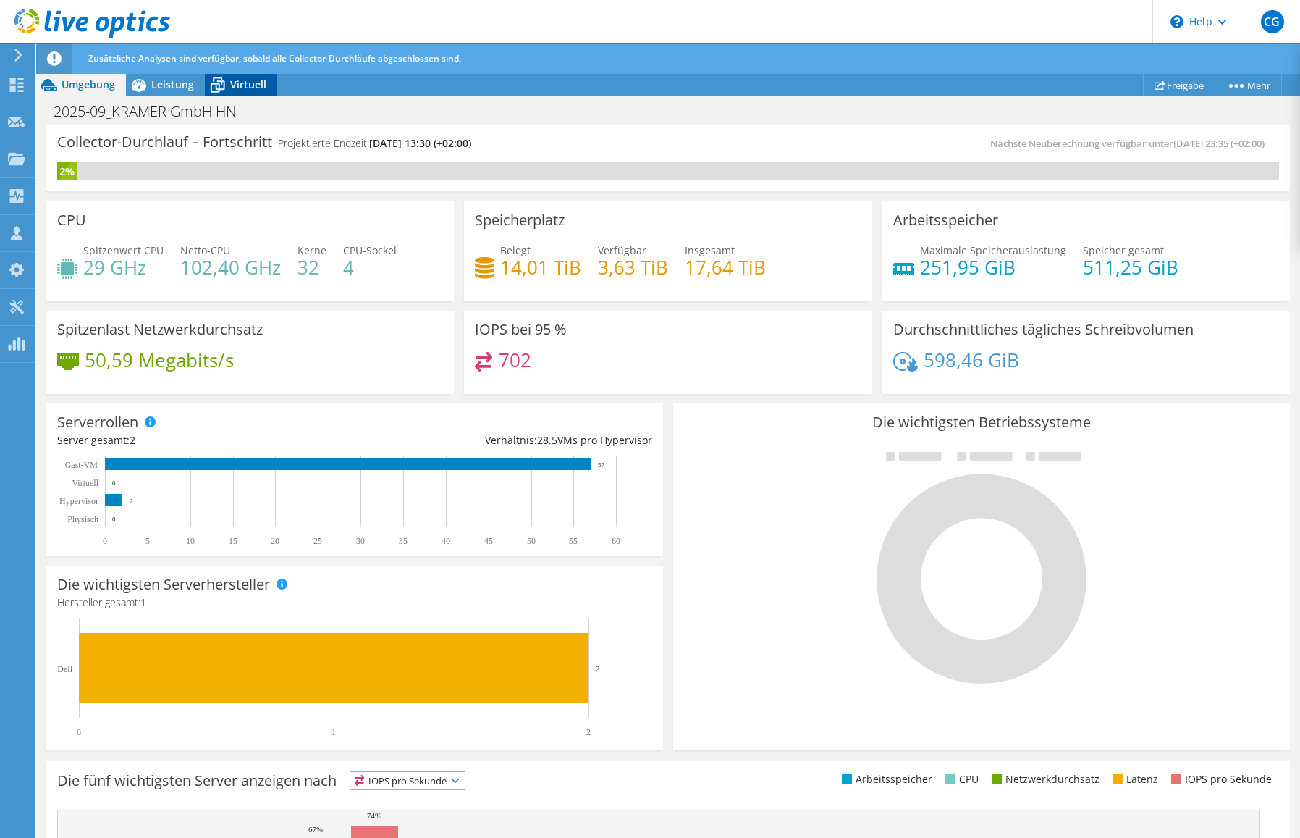
click at [231, 84] on span "Virtuell" at bounding box center [248, 84] width 36 height 14
